Goal: Task Accomplishment & Management: Manage account settings

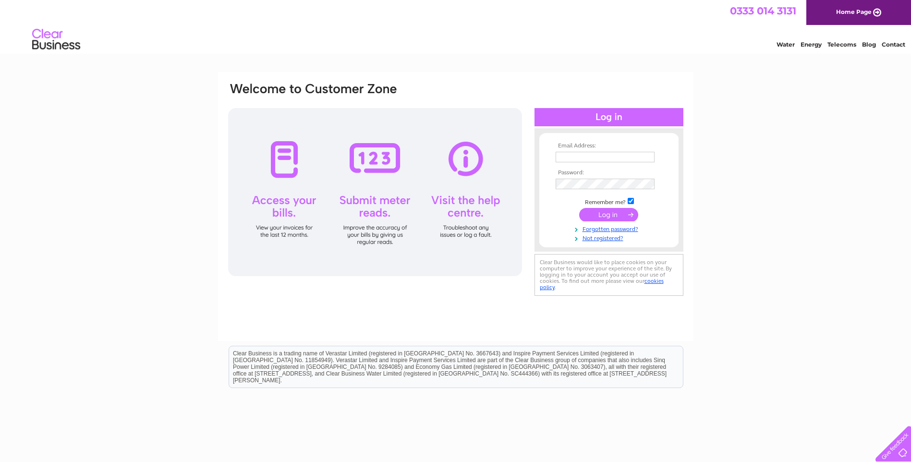
type input "sean.milne@pacson.co.uk"
click at [615, 217] on input "submit" at bounding box center [608, 214] width 59 height 13
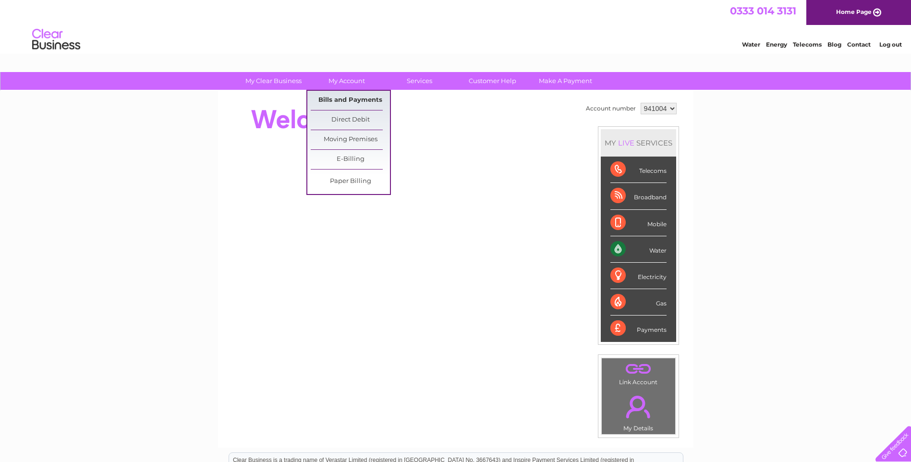
click at [349, 101] on link "Bills and Payments" at bounding box center [350, 100] width 79 height 19
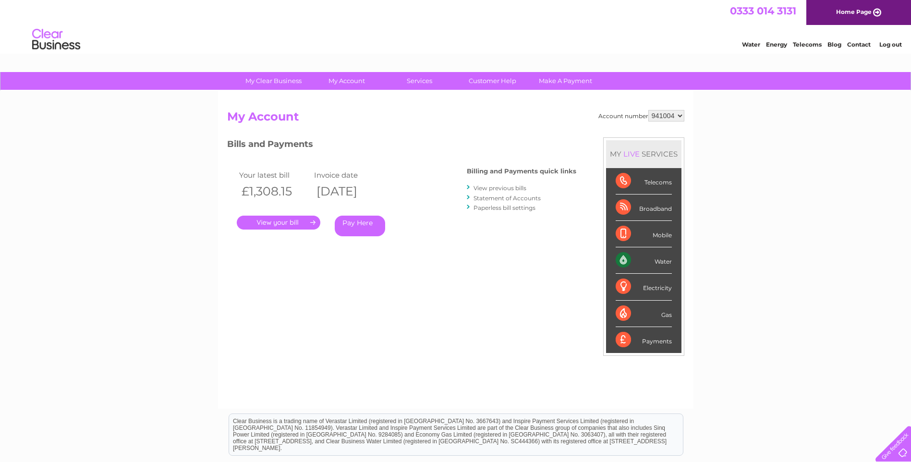
click at [273, 226] on link "." at bounding box center [279, 223] width 84 height 14
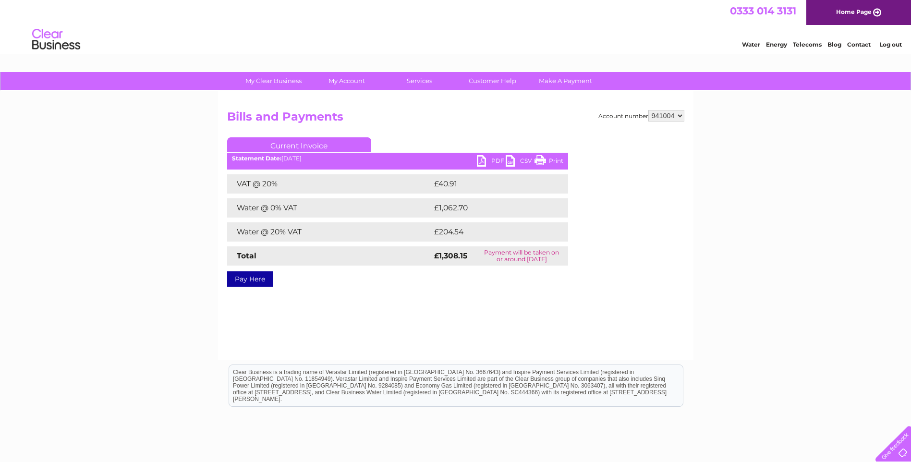
click at [490, 162] on link "PDF" at bounding box center [491, 162] width 29 height 14
